Goal: Information Seeking & Learning: Learn about a topic

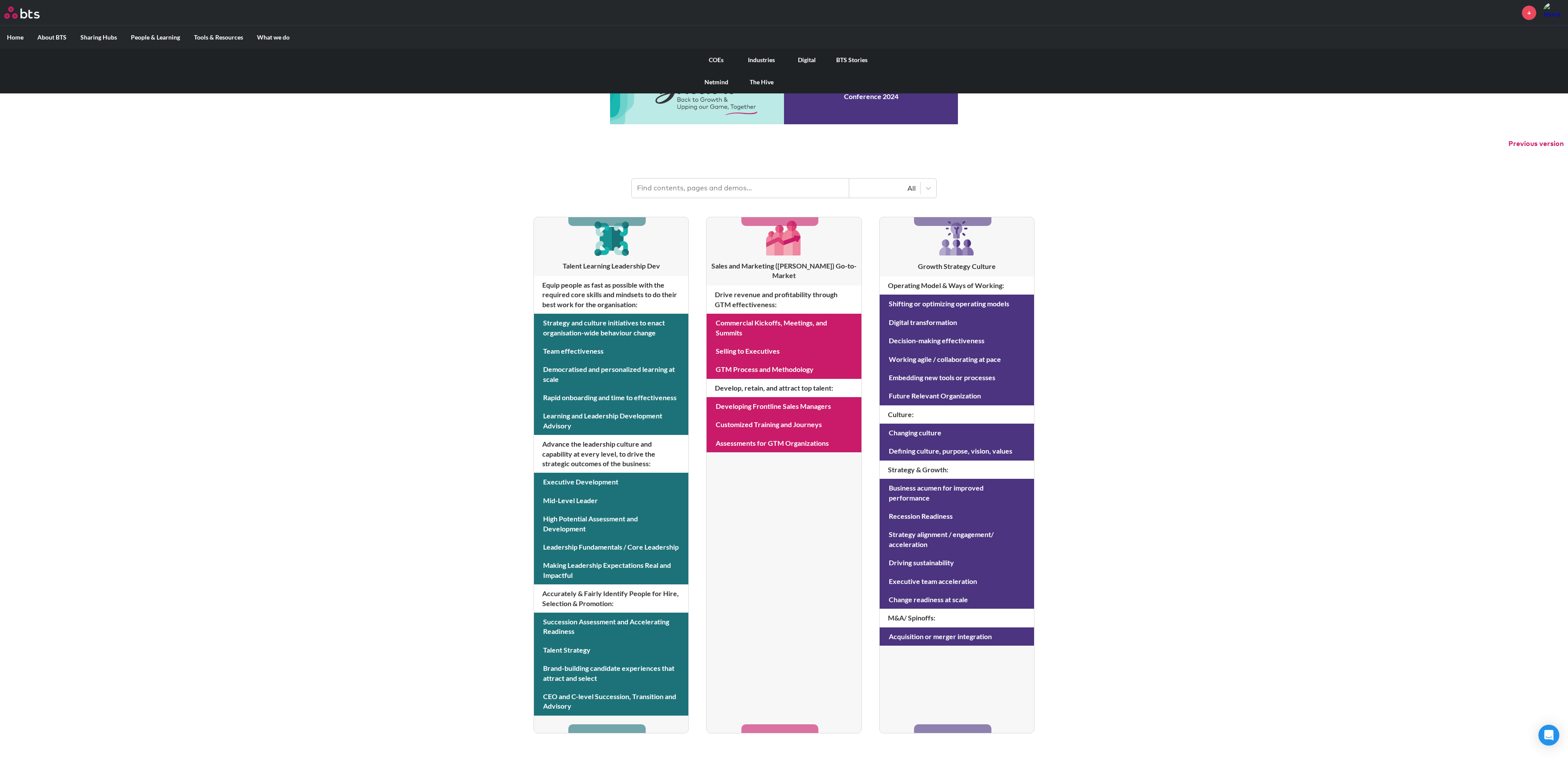
click at [715, 60] on link "COEs" at bounding box center [715, 60] width 45 height 23
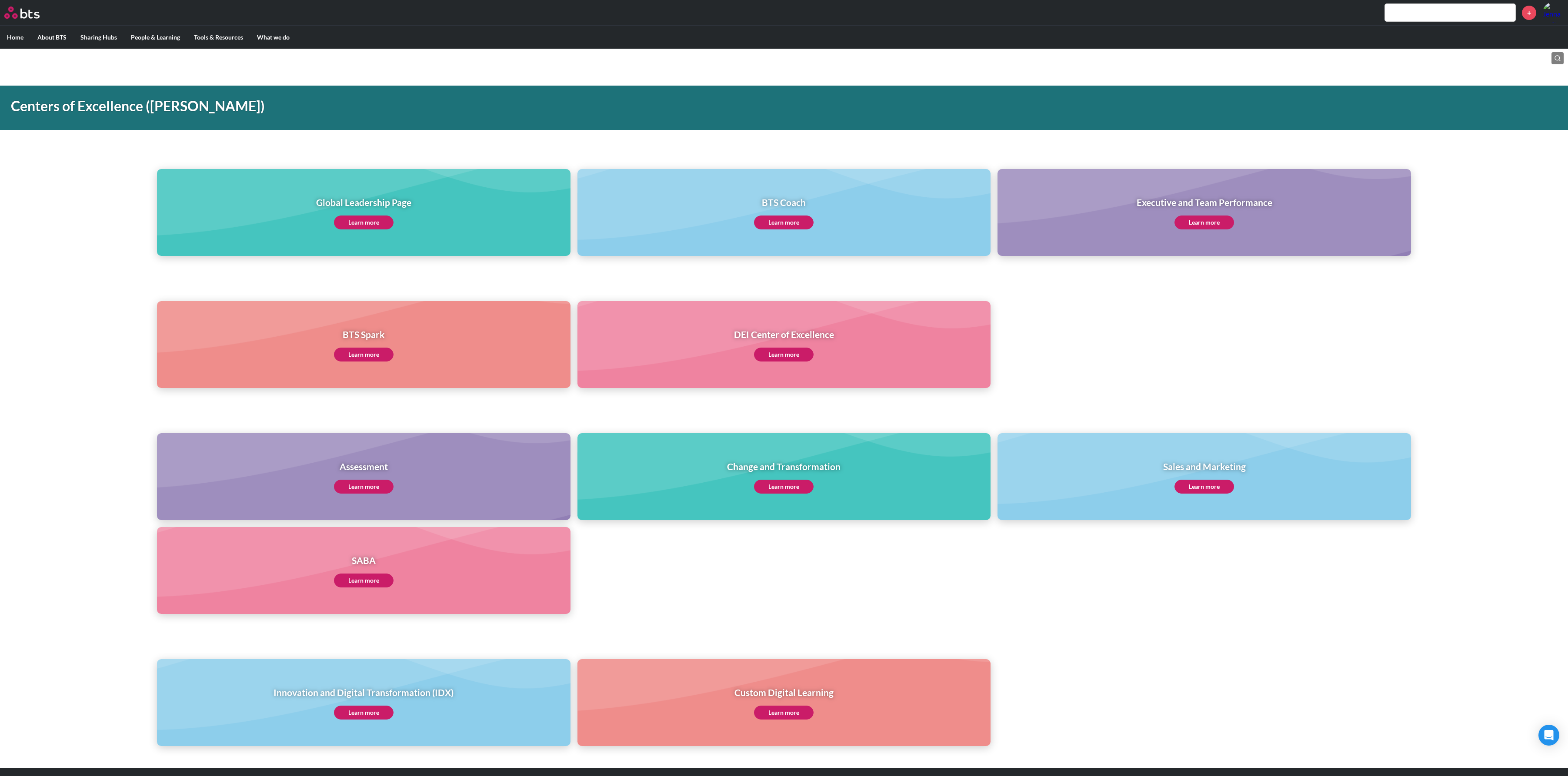
click at [1200, 222] on link "Learn more" at bounding box center [1204, 223] width 60 height 14
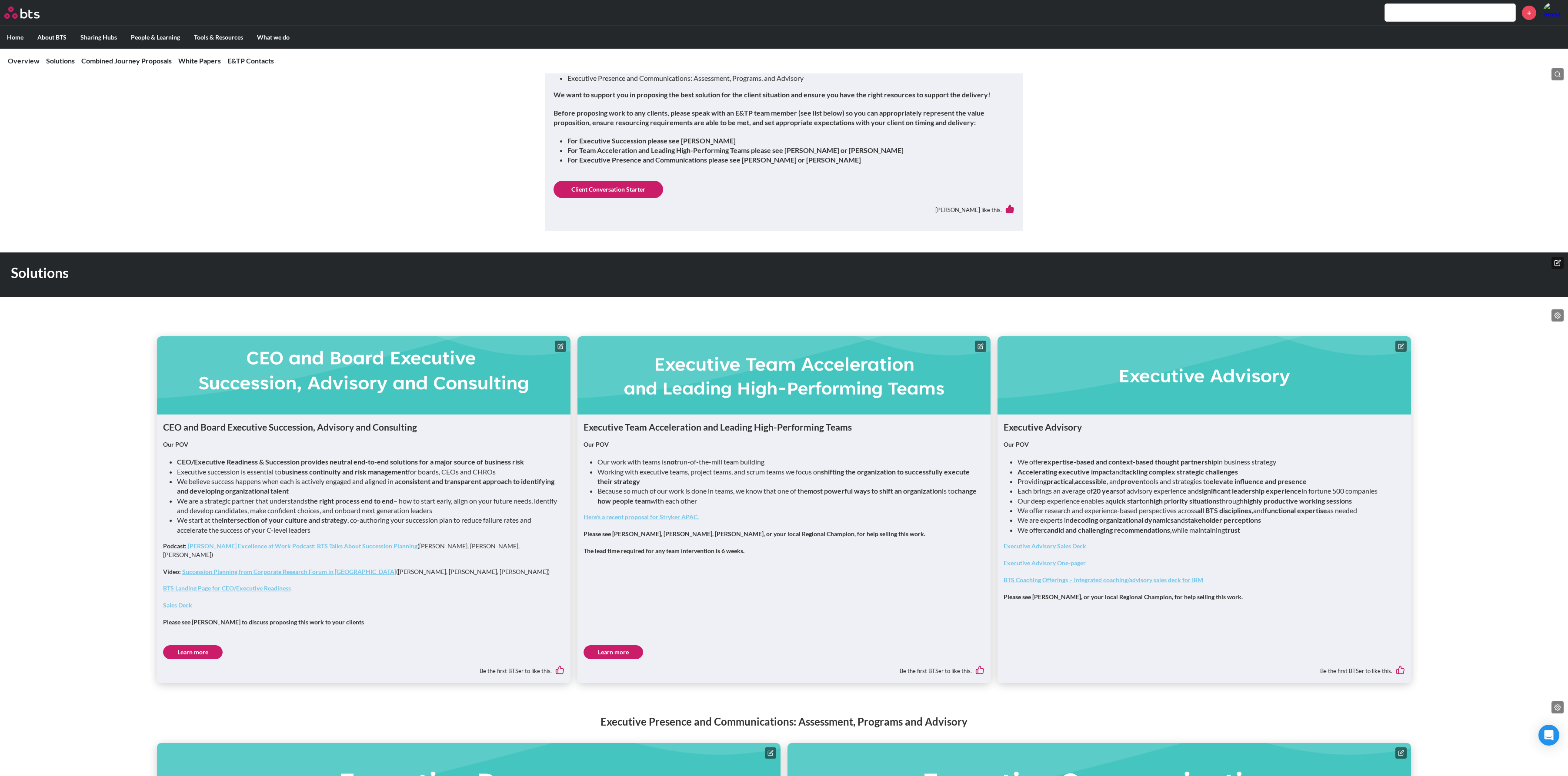
scroll to position [318, 0]
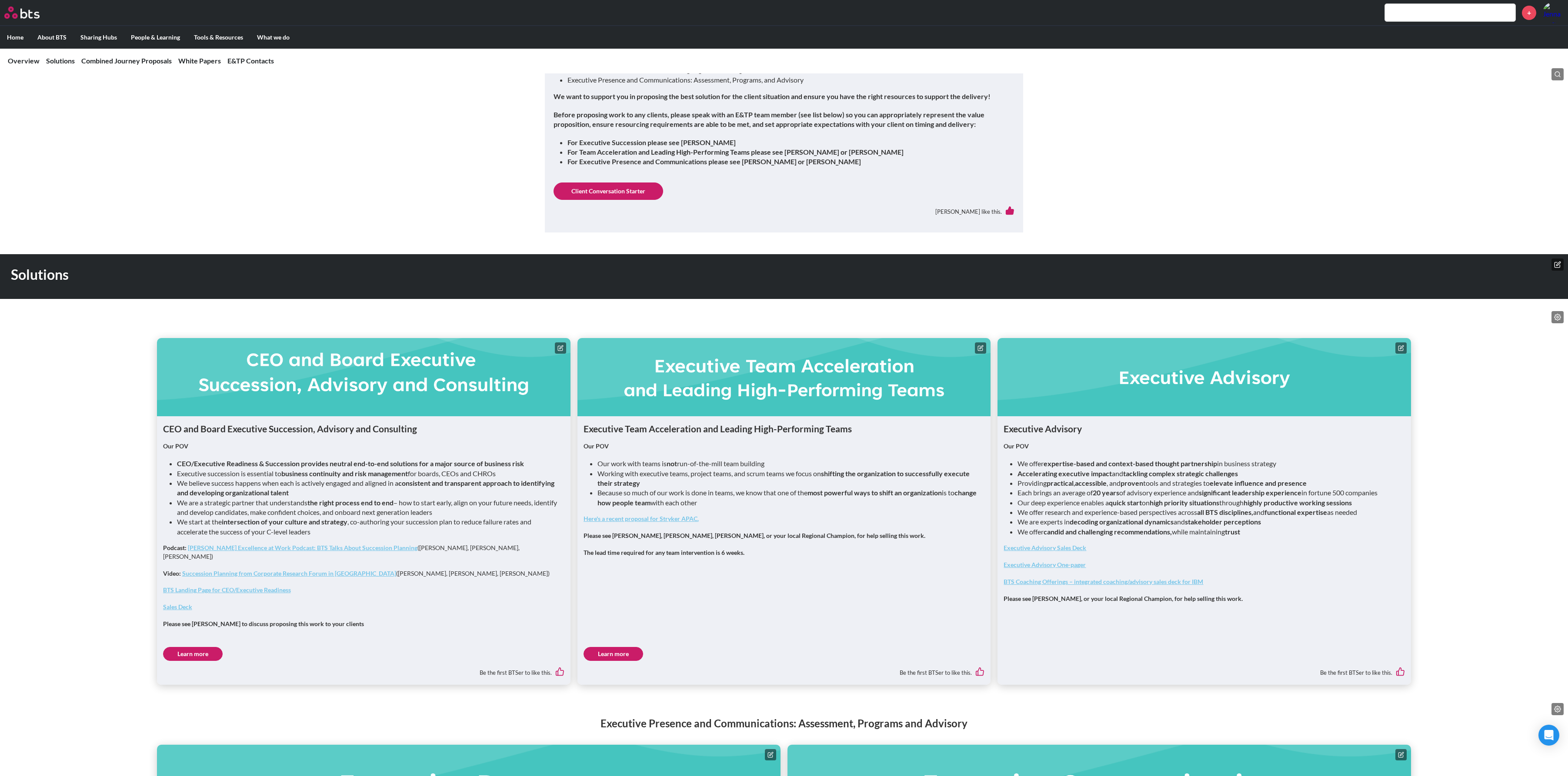
click at [602, 648] on link "Learn more" at bounding box center [613, 654] width 60 height 14
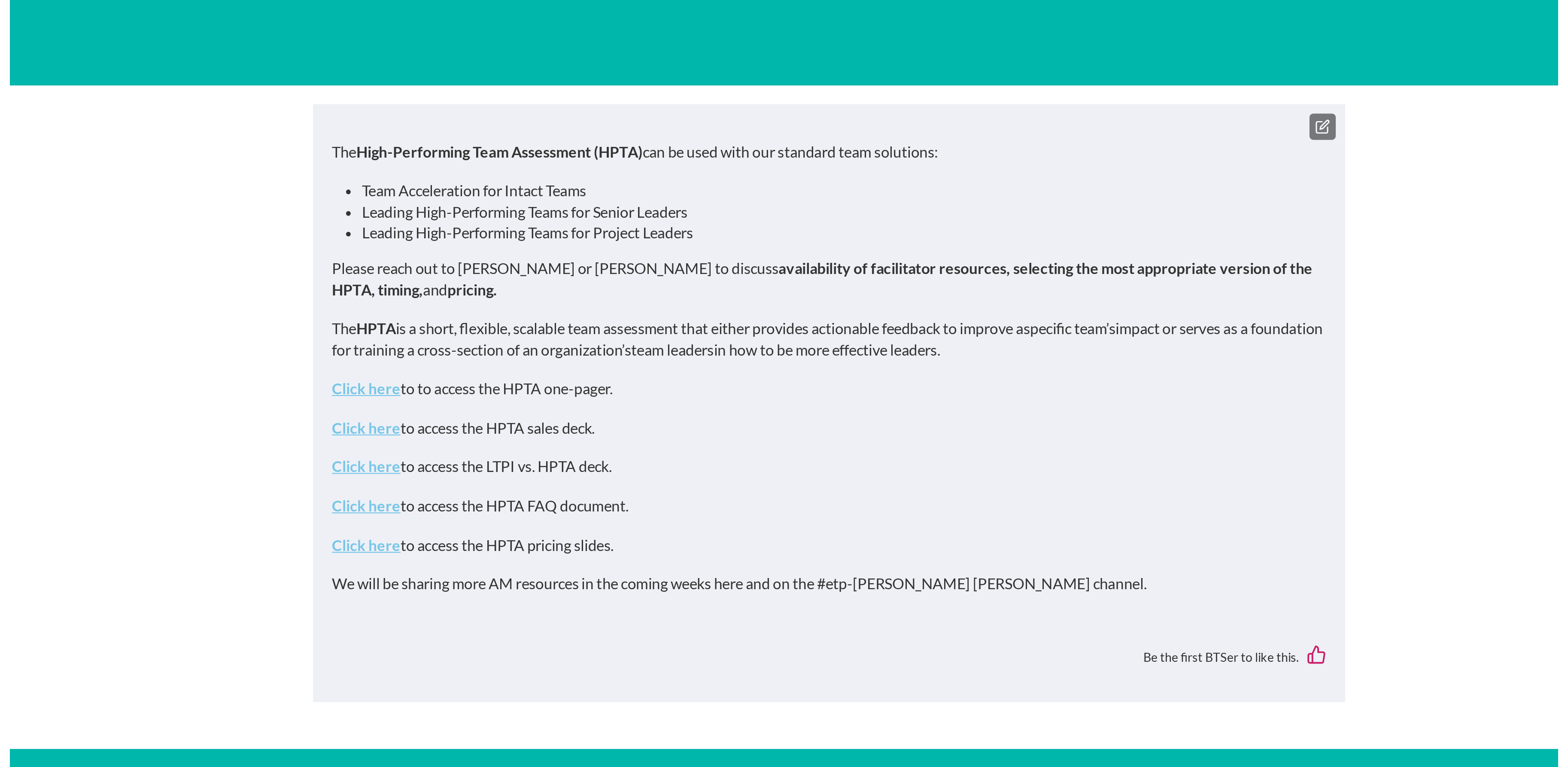
scroll to position [92, 0]
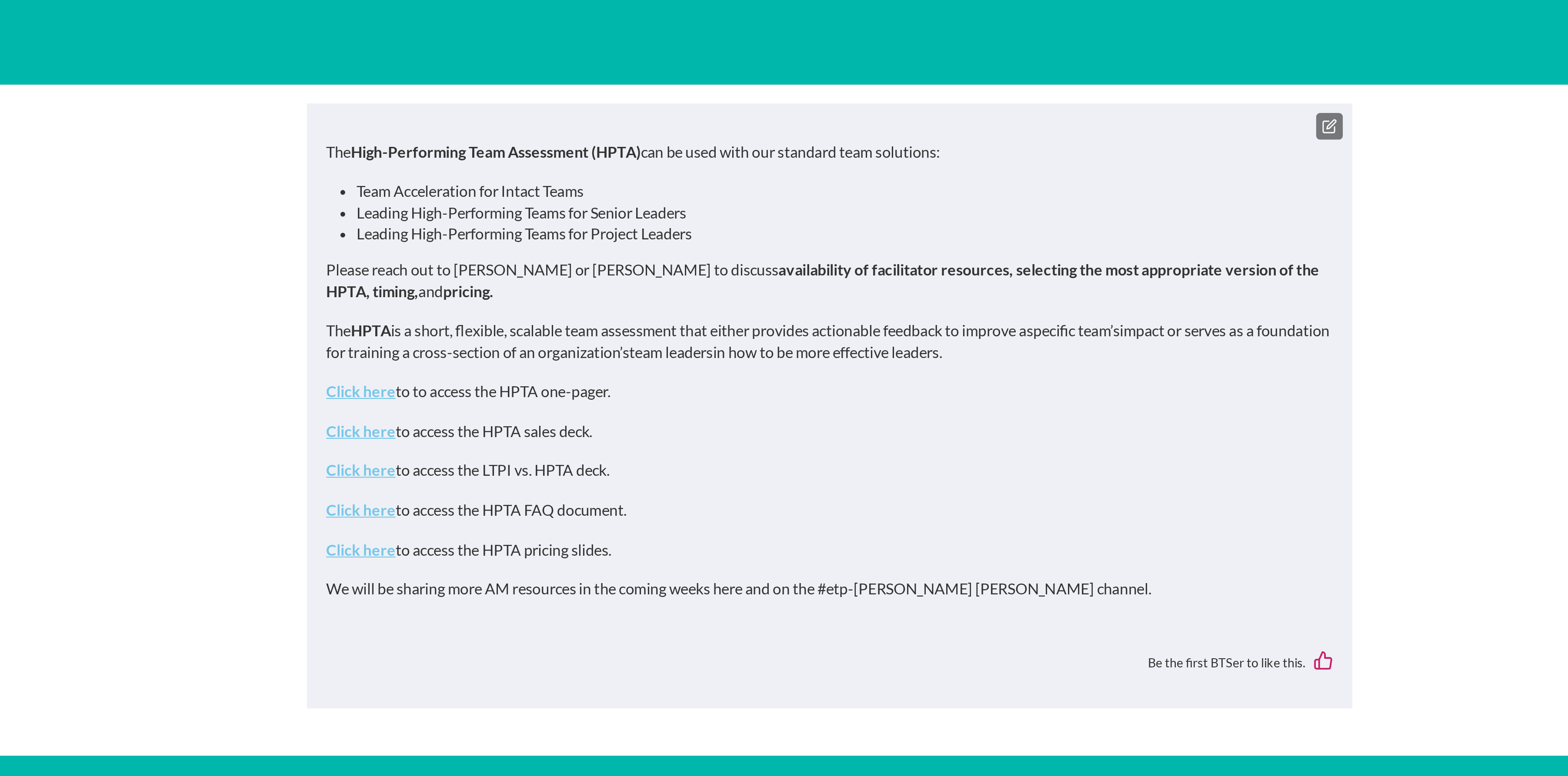
click at [1013, 483] on button at bounding box center [1013, 478] width 12 height 12
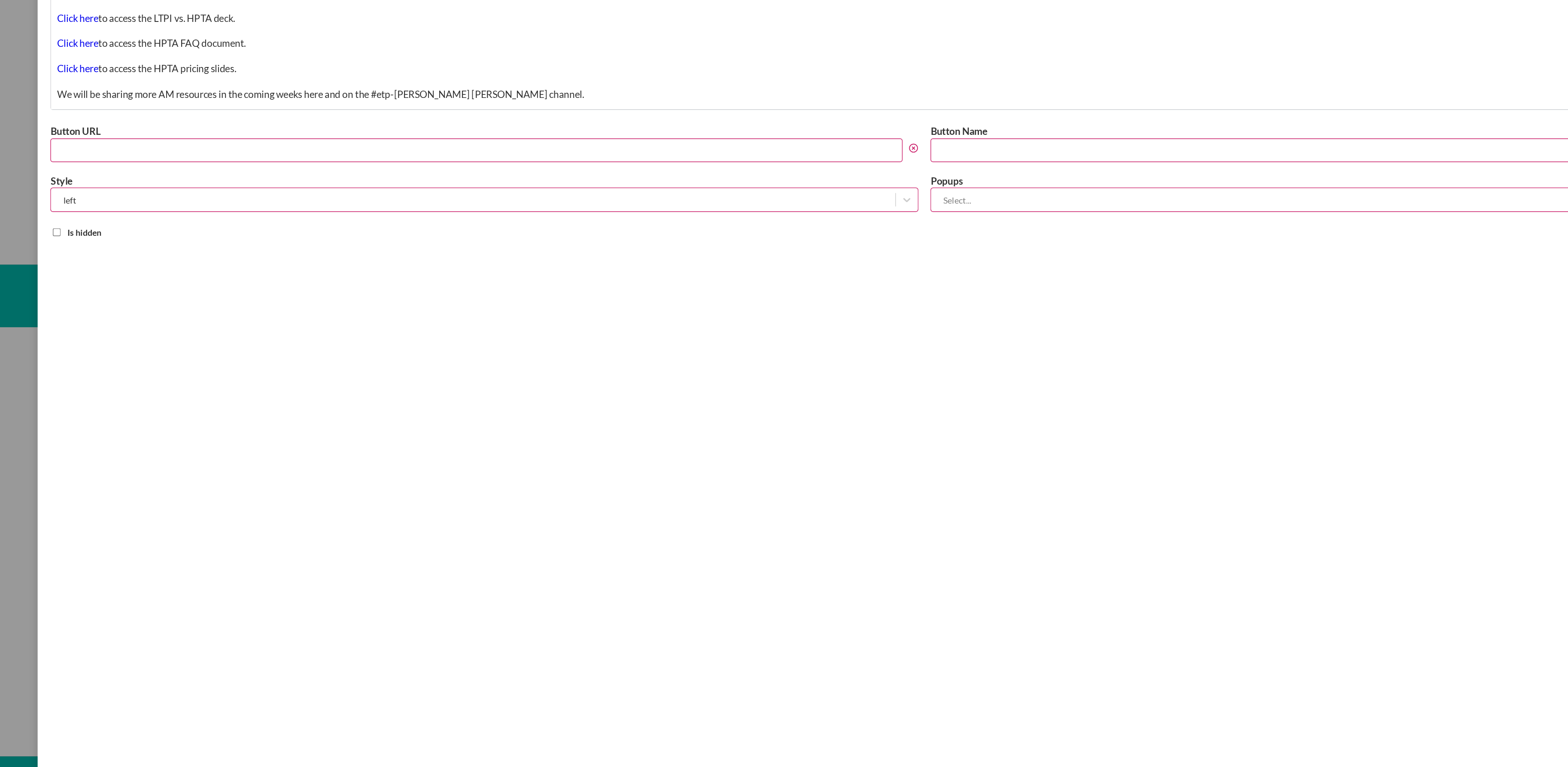
scroll to position [87, 0]
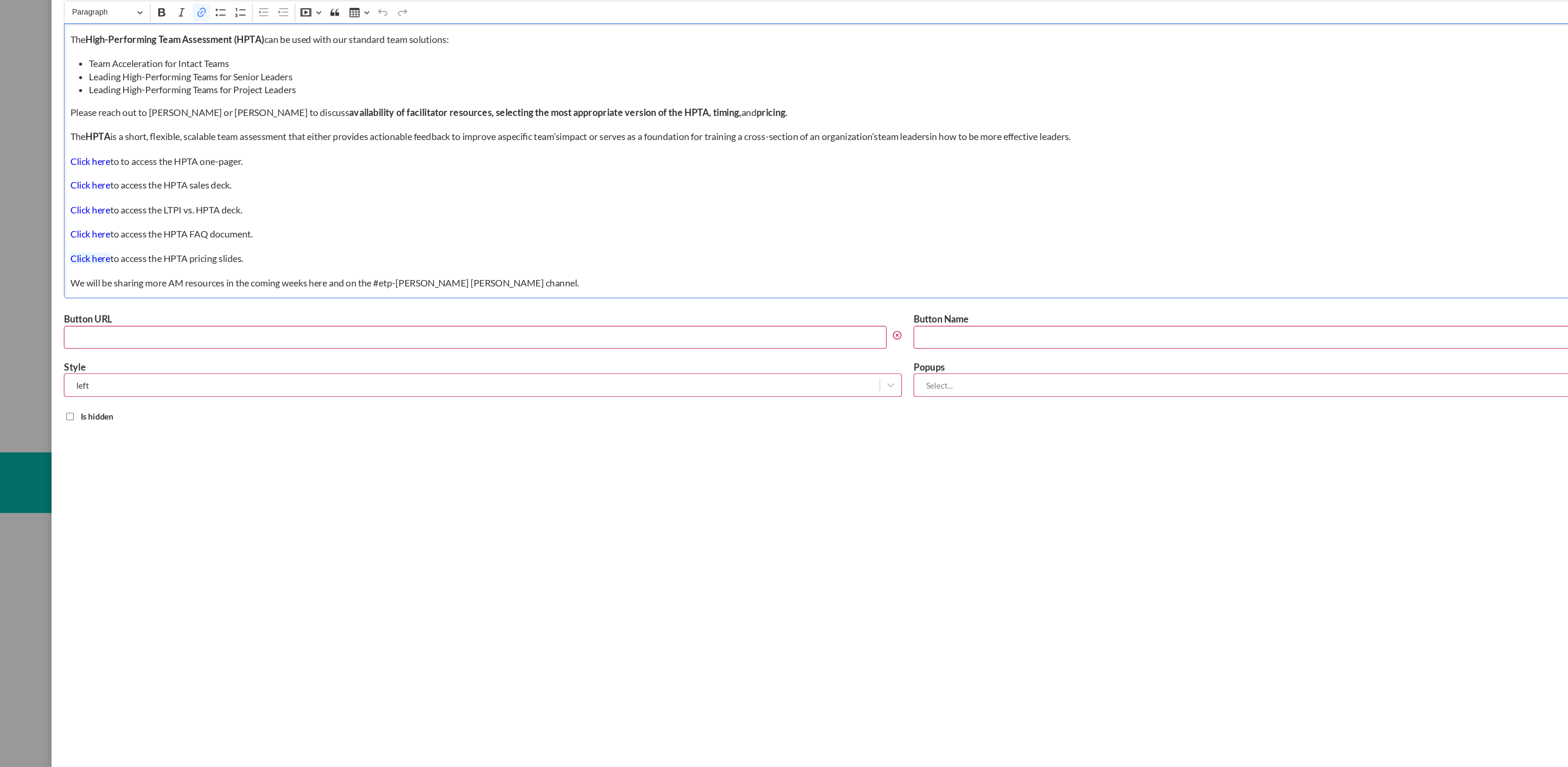
drag, startPoint x: 467, startPoint y: 275, endPoint x: 326, endPoint y: 272, distance: 141.0
click at [326, 272] on div "The High-Performing Team Assessment (HPTA) can be used with our standard team s…" at bounding box center [940, 201] width 1237 height 201
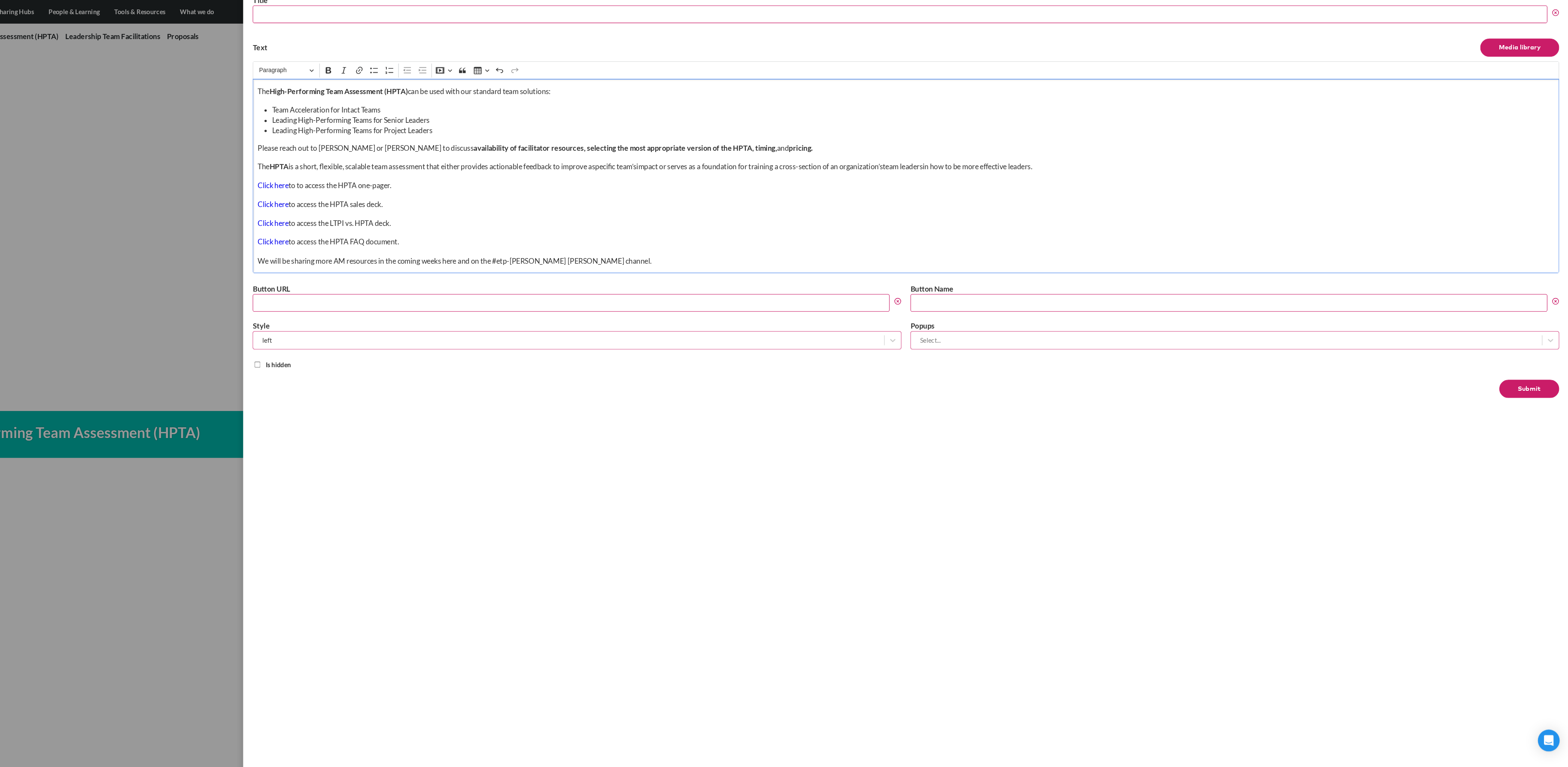
scroll to position [86, 0]
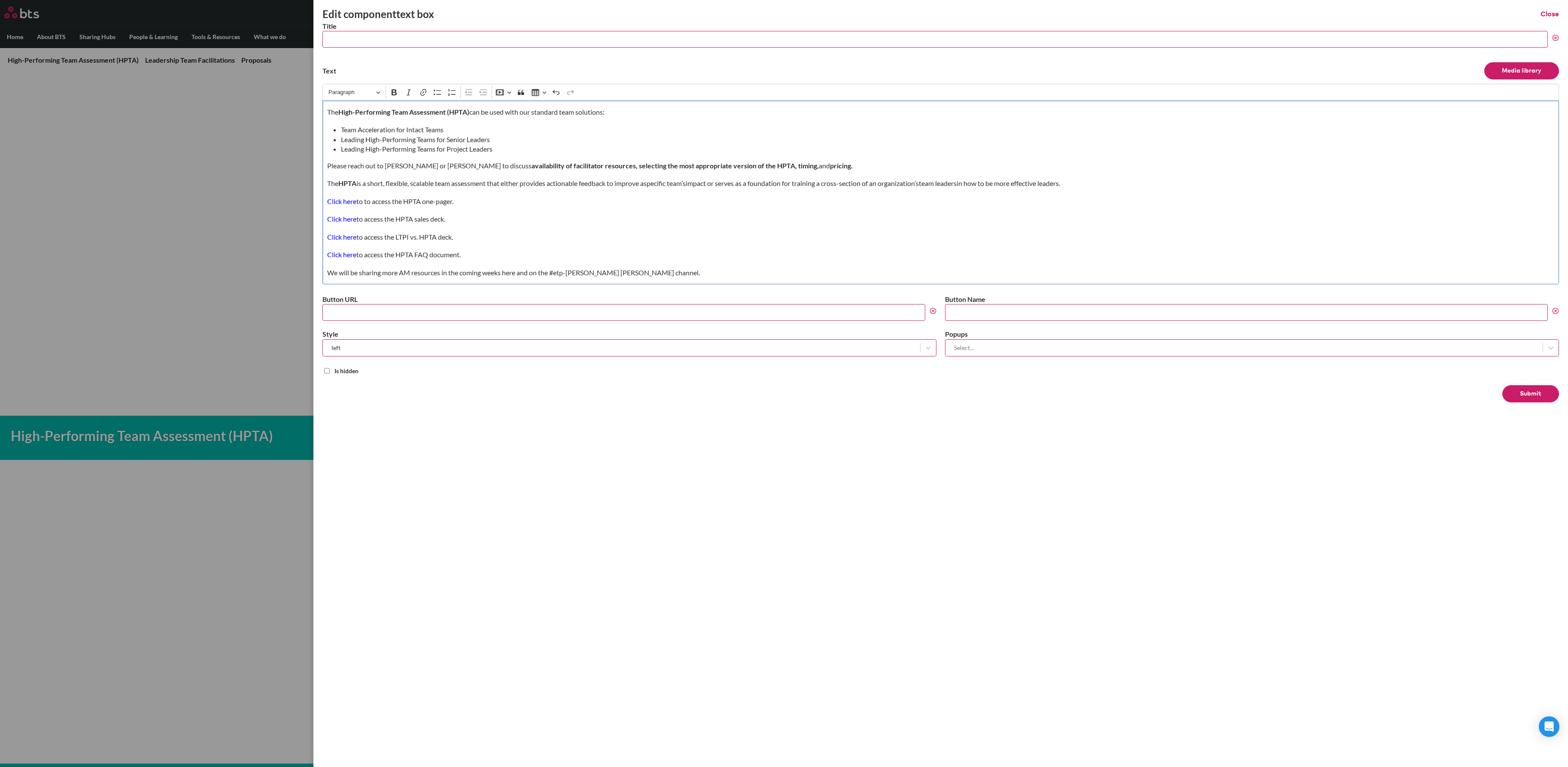
click at [1544, 393] on button "Submit" at bounding box center [1531, 393] width 56 height 17
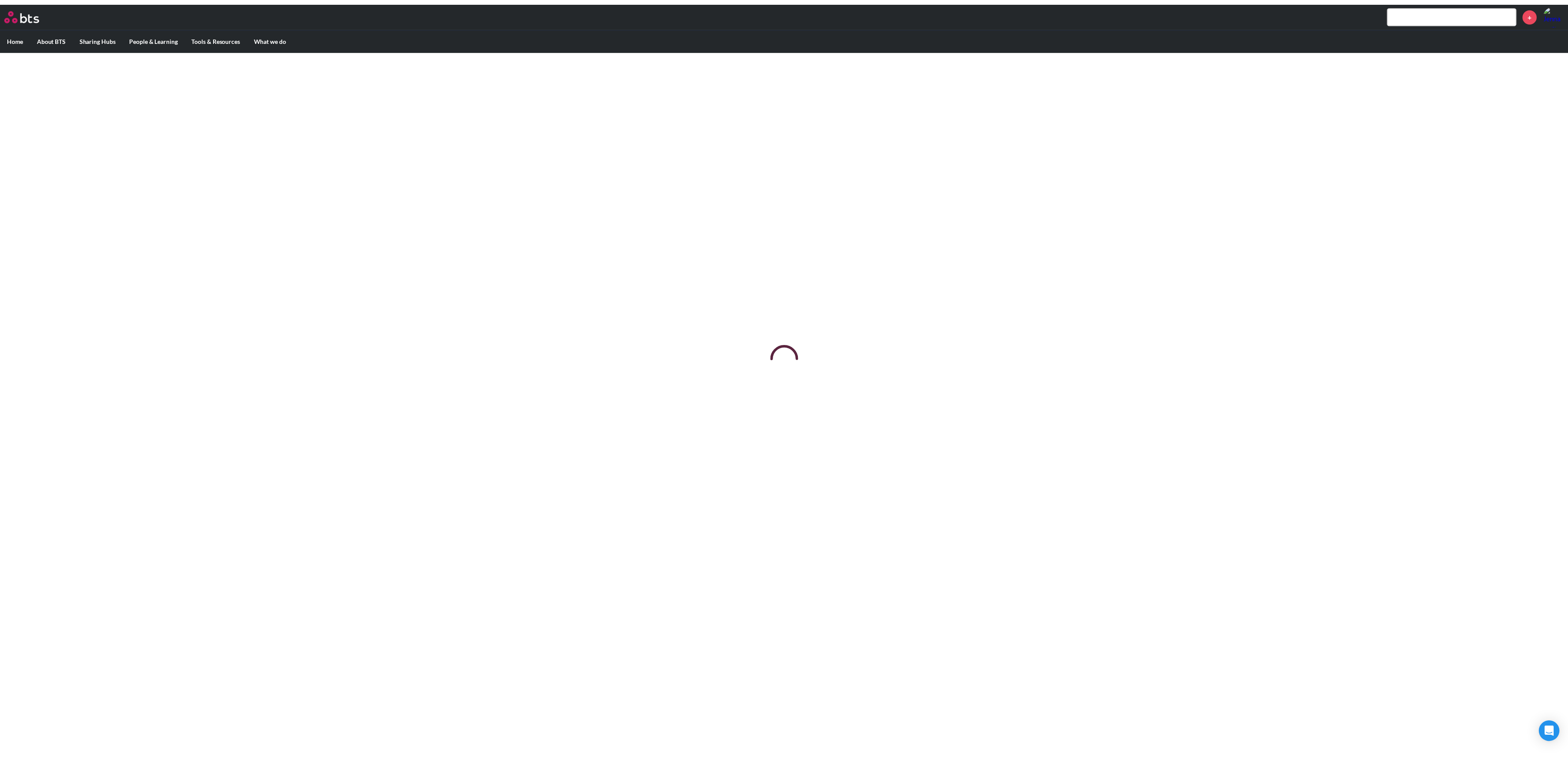
scroll to position [0, 0]
